Goal: Information Seeking & Learning: Find contact information

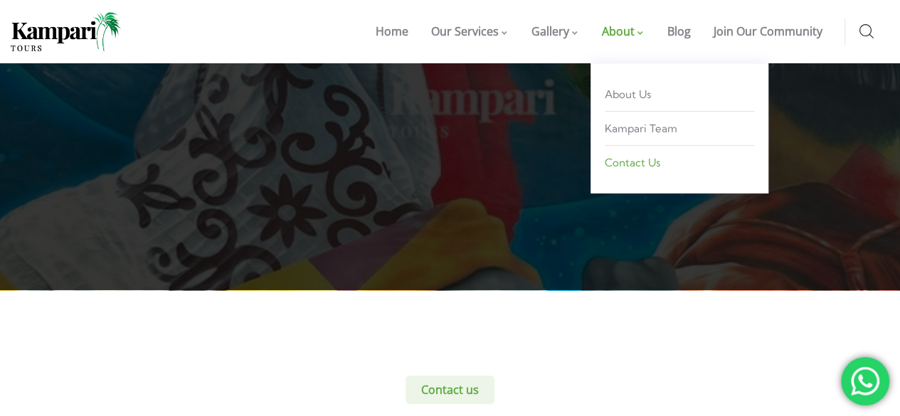
click at [636, 158] on span "Contact Us" at bounding box center [633, 163] width 56 height 14
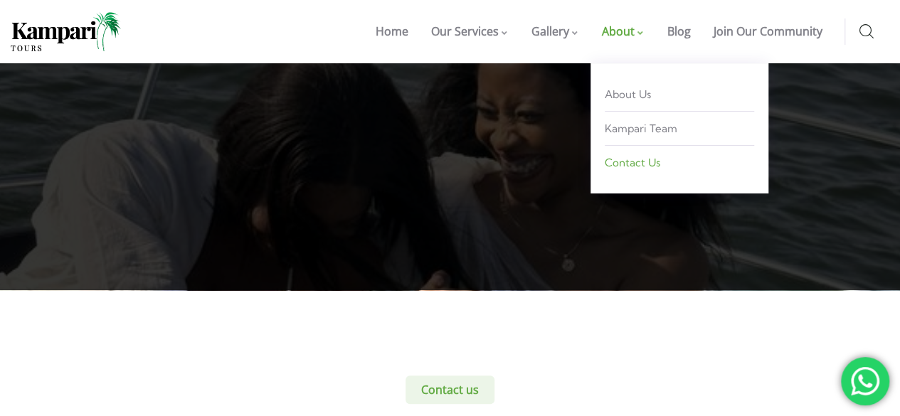
click at [631, 166] on span "Contact Us" at bounding box center [633, 163] width 56 height 14
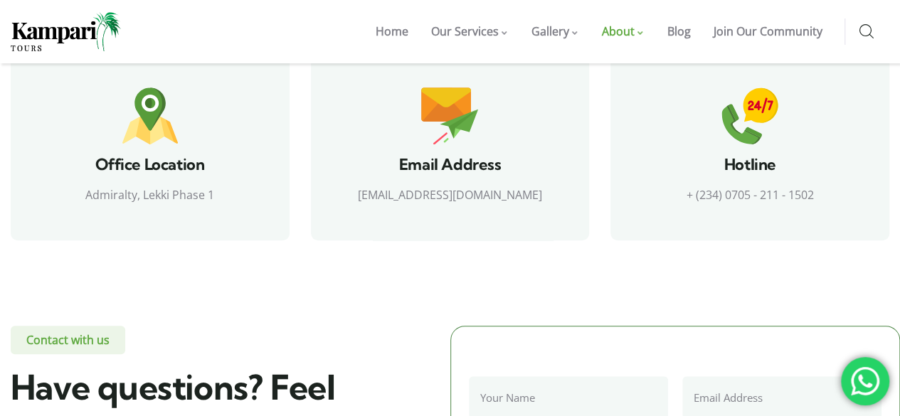
scroll to position [480, 0]
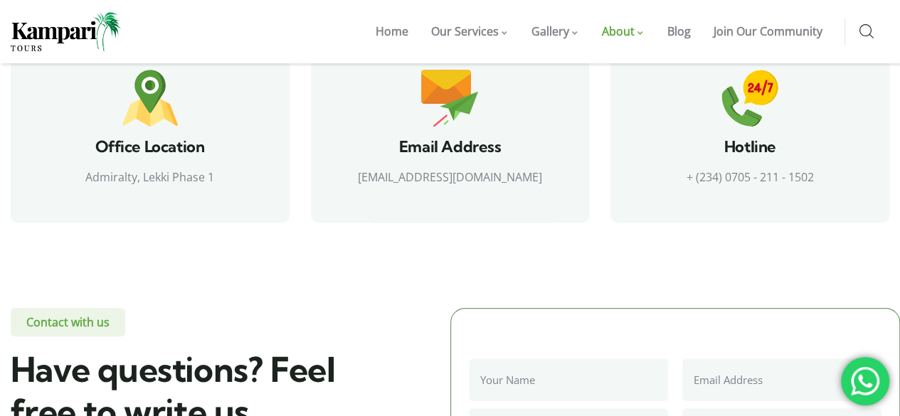
click at [387, 177] on p "[EMAIL_ADDRESS][DOMAIN_NAME]" at bounding box center [450, 177] width 243 height 21
drag, startPoint x: 387, startPoint y: 177, endPoint x: 515, endPoint y: 177, distance: 128.1
click at [515, 177] on p "[EMAIL_ADDRESS][DOMAIN_NAME]" at bounding box center [450, 177] width 243 height 21
copy div "[EMAIL_ADDRESS][DOMAIN_NAME]"
click at [690, 181] on p "+ (234) 0705 - 211 - 1502" at bounding box center [749, 177] width 243 height 21
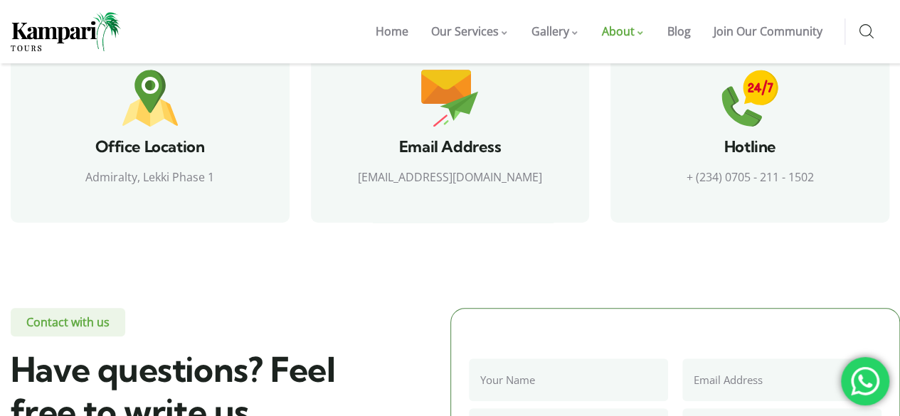
click at [682, 181] on p "+ (234) 0705 - 211 - 1502" at bounding box center [749, 177] width 243 height 21
click at [685, 172] on p "+ (234) 0705 - 211 - 1502" at bounding box center [749, 177] width 243 height 21
drag, startPoint x: 685, startPoint y: 172, endPoint x: 811, endPoint y: 169, distance: 126.0
click at [811, 169] on p "+ (234) 0705 - 211 - 1502" at bounding box center [749, 177] width 243 height 21
copy div "+ (234) 0705 - 211 - 1502"
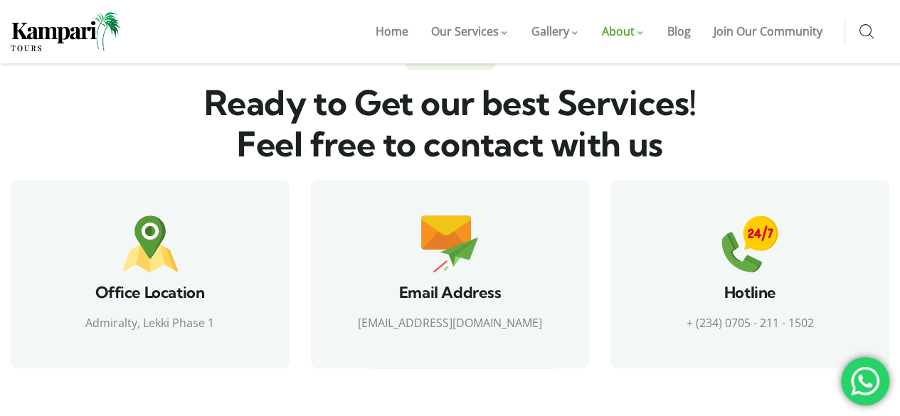
scroll to position [334, 0]
